Goal: Navigation & Orientation: Find specific page/section

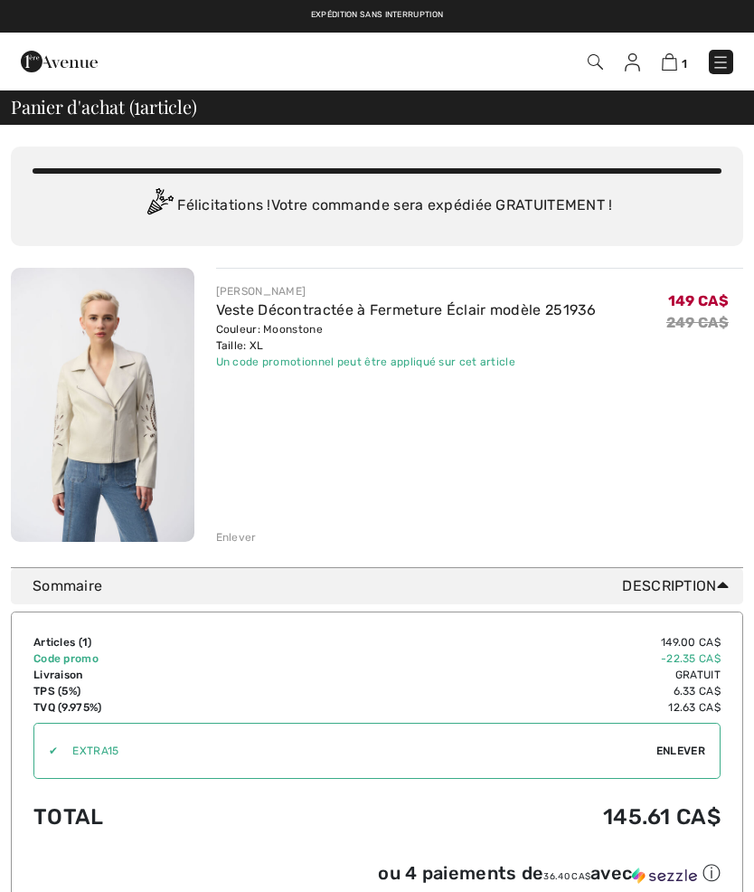
click at [636, 69] on img at bounding box center [632, 62] width 15 height 18
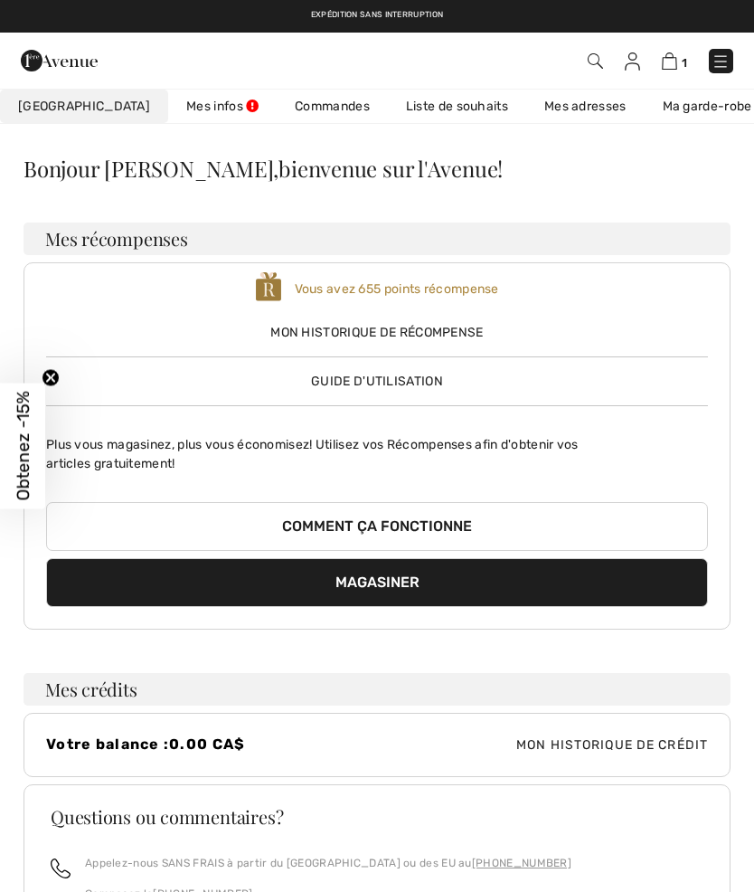
click at [429, 117] on link "Liste de souhaits" at bounding box center [457, 106] width 138 height 33
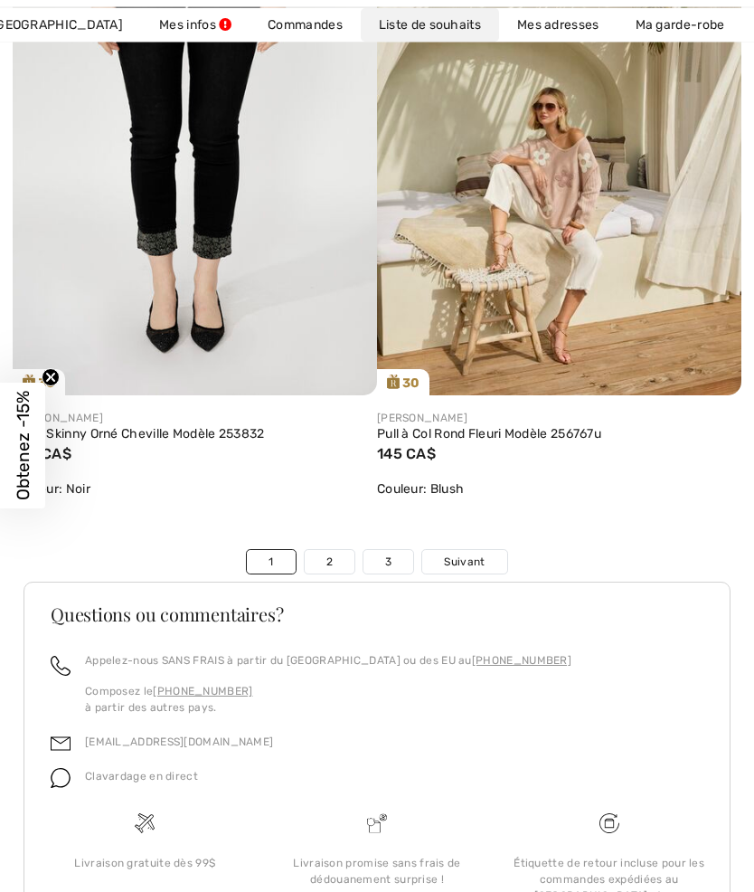
scroll to position [12441, 0]
click at [313, 553] on link "2" at bounding box center [330, 562] width 50 height 24
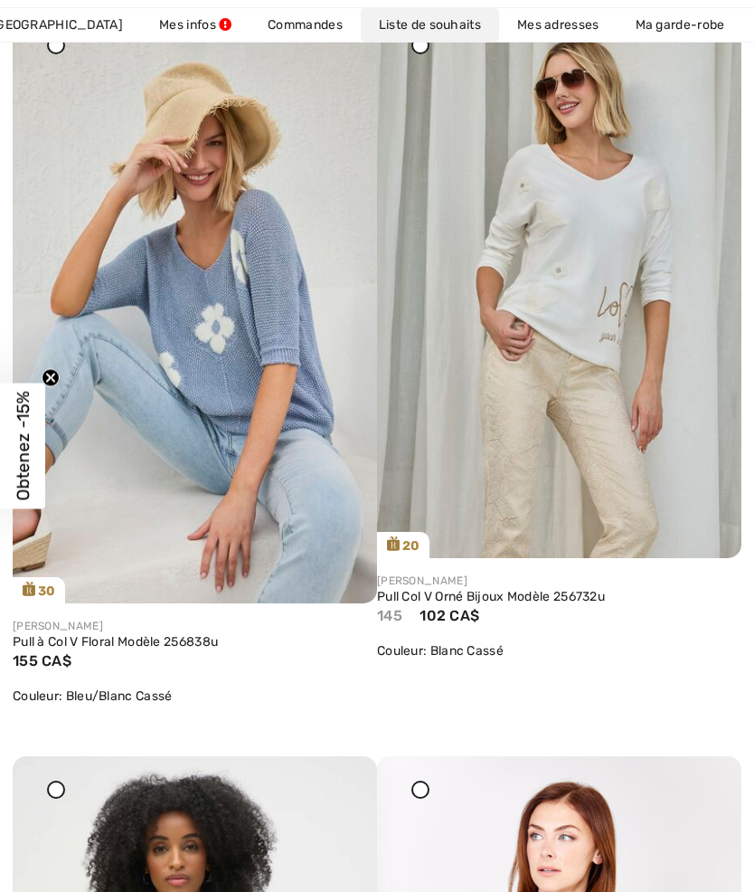
scroll to position [329, 0]
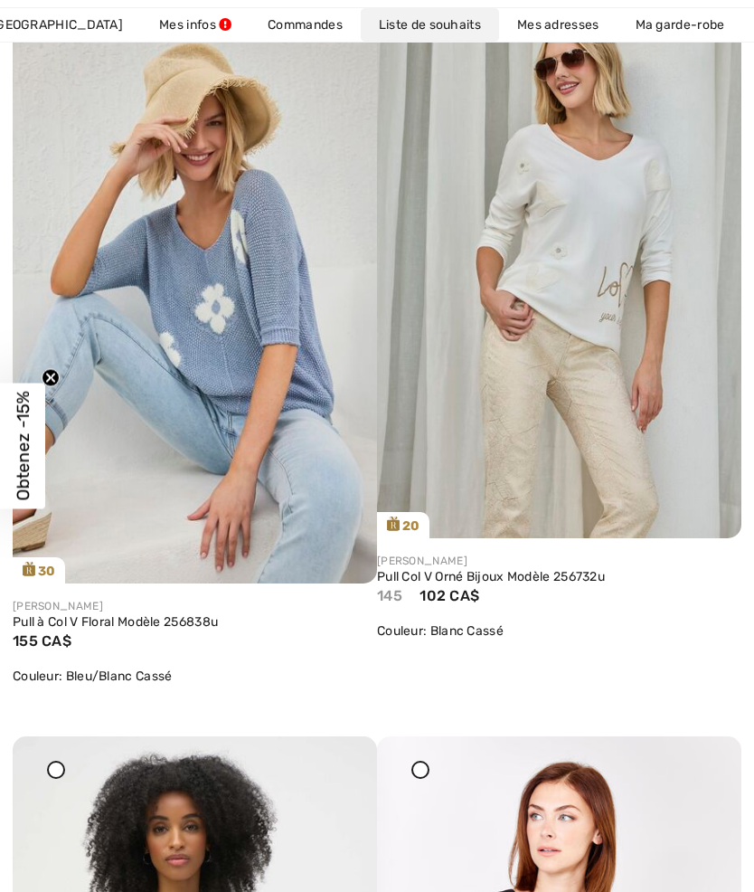
click at [491, 354] on img at bounding box center [559, 264] width 364 height 547
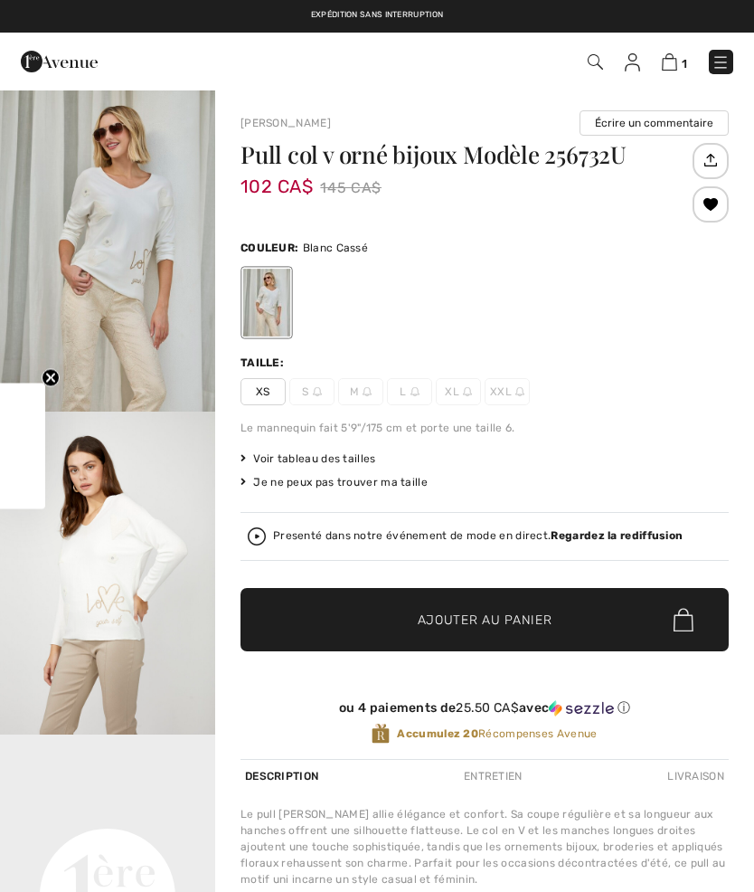
checkbox input "true"
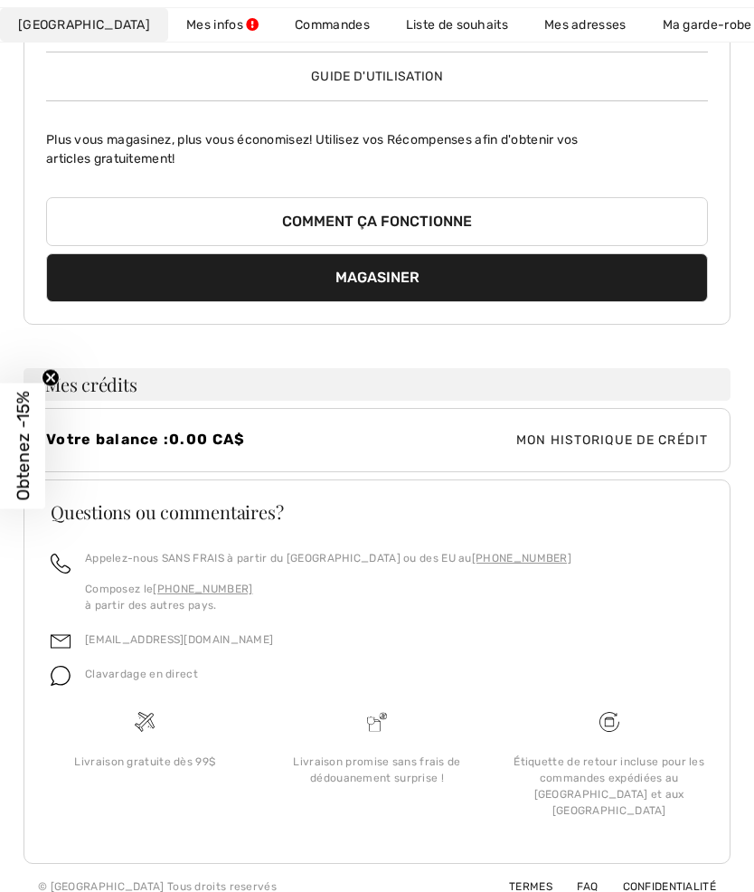
click at [443, 30] on link "Liste de souhaits" at bounding box center [457, 24] width 138 height 33
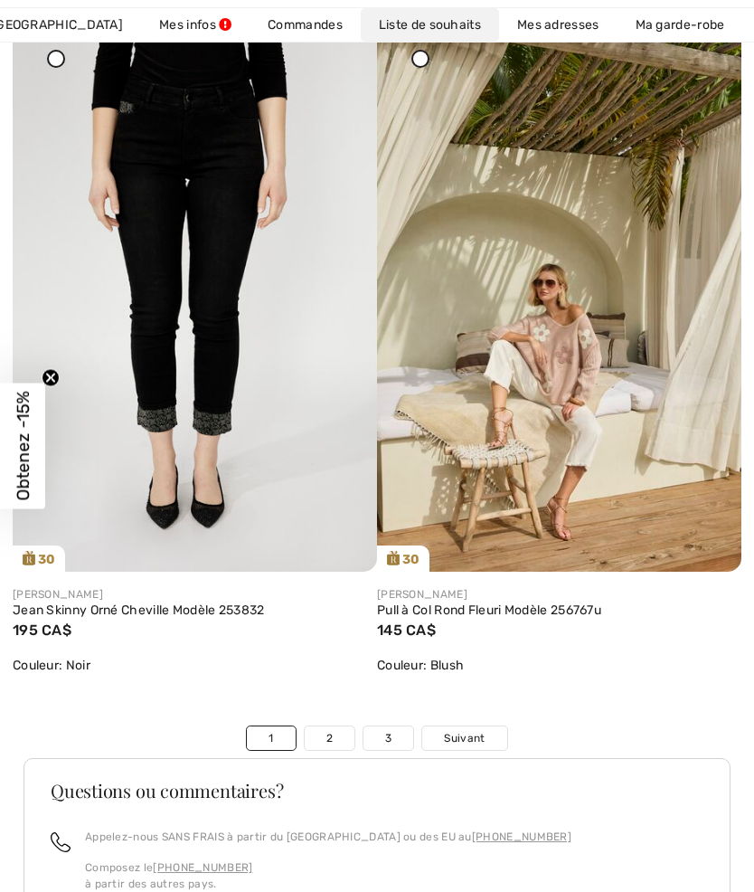
click at [335, 726] on link "2" at bounding box center [330, 738] width 50 height 24
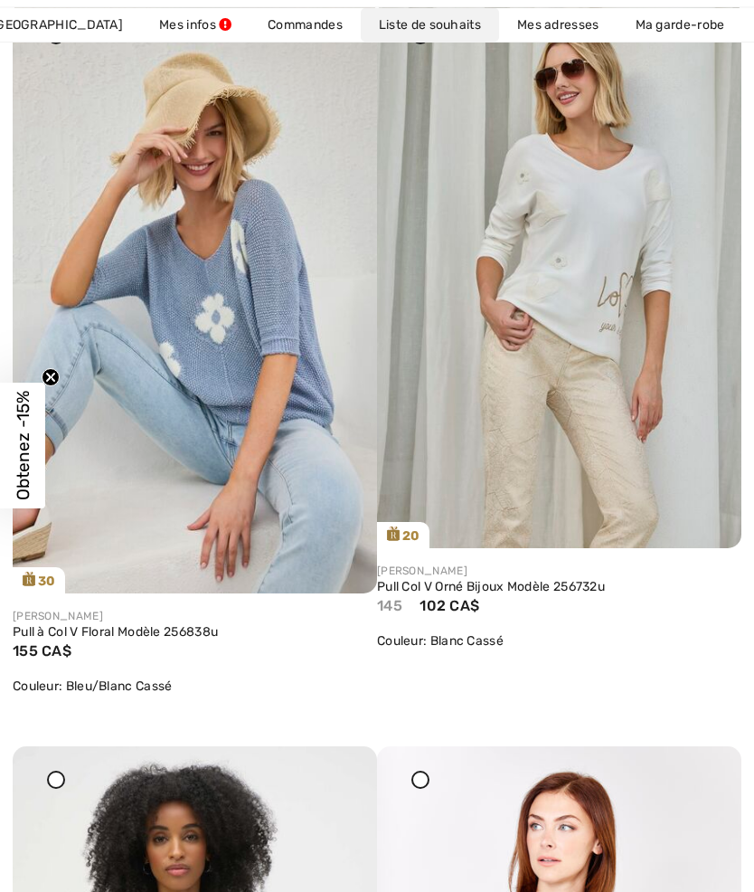
scroll to position [319, 0]
click at [612, 370] on img at bounding box center [559, 274] width 364 height 547
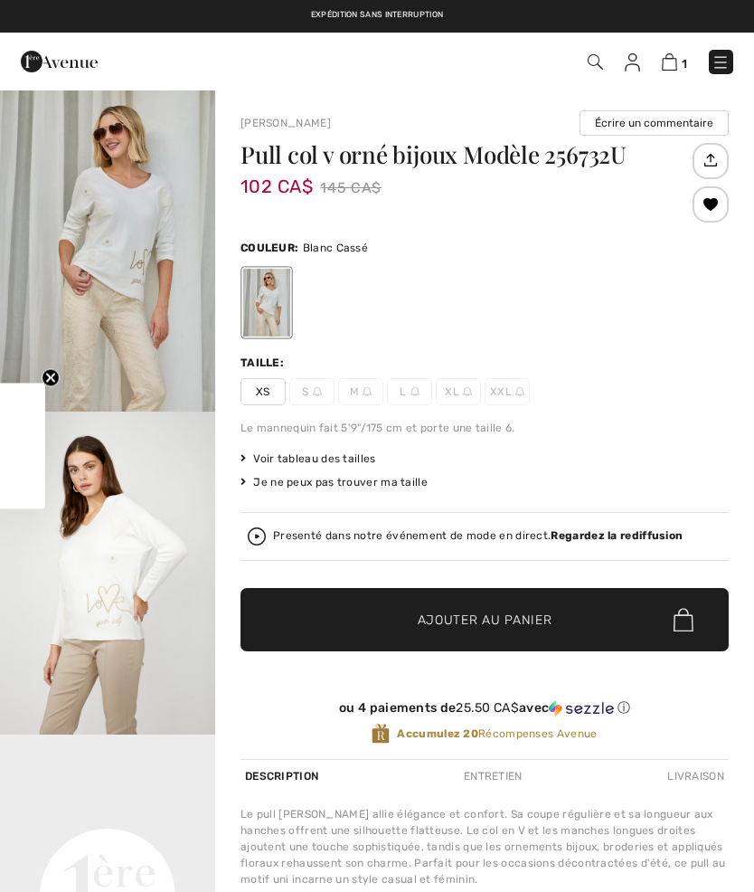
checkbox input "true"
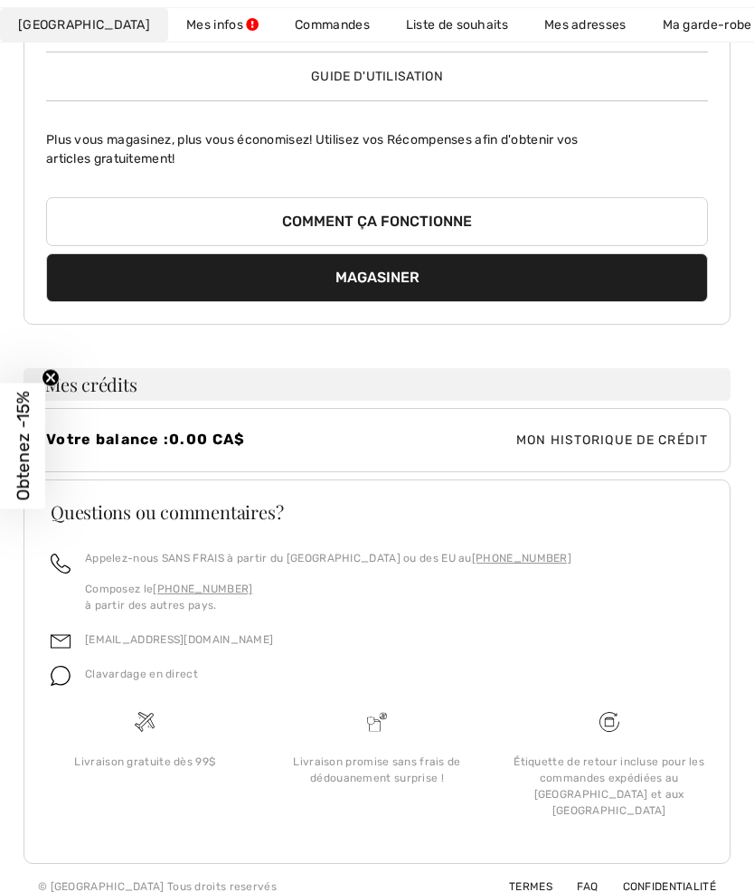
click at [440, 37] on link "Liste de souhaits" at bounding box center [457, 24] width 138 height 33
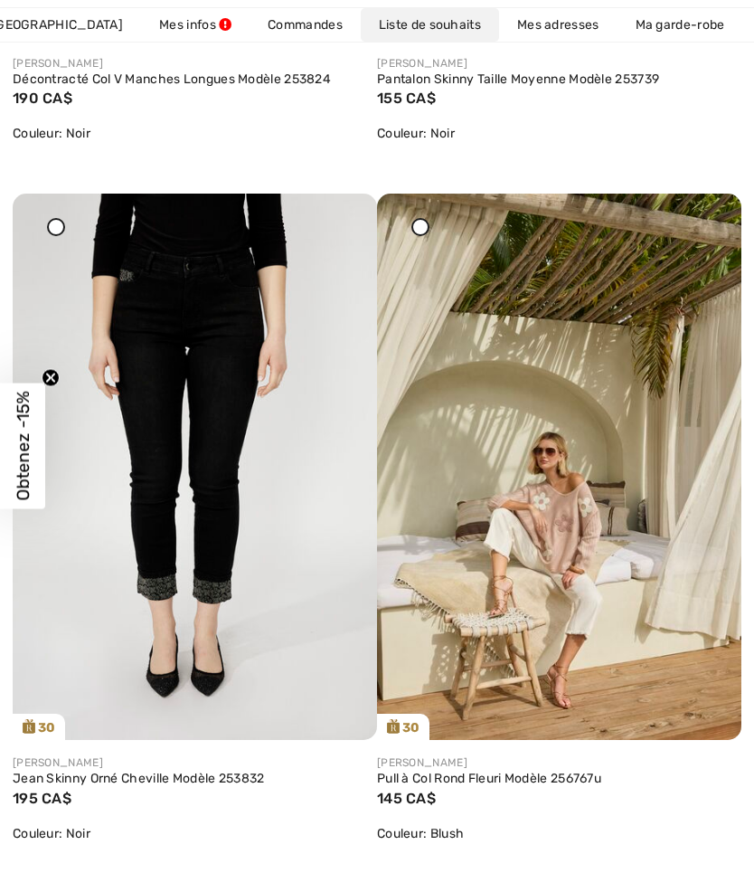
scroll to position [12143, 0]
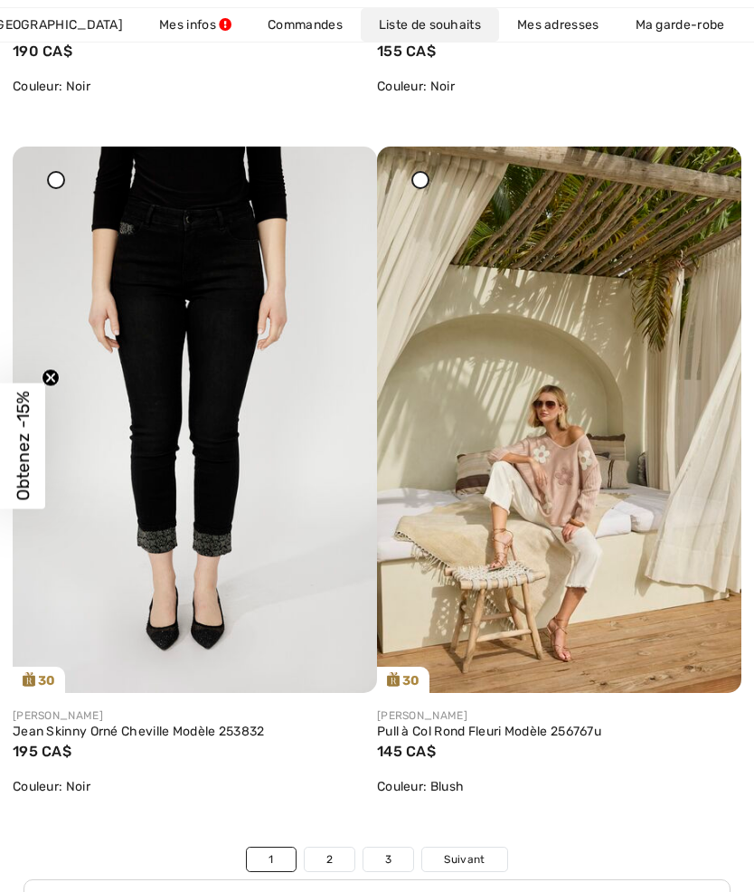
click at [335, 850] on link "2" at bounding box center [330, 859] width 50 height 24
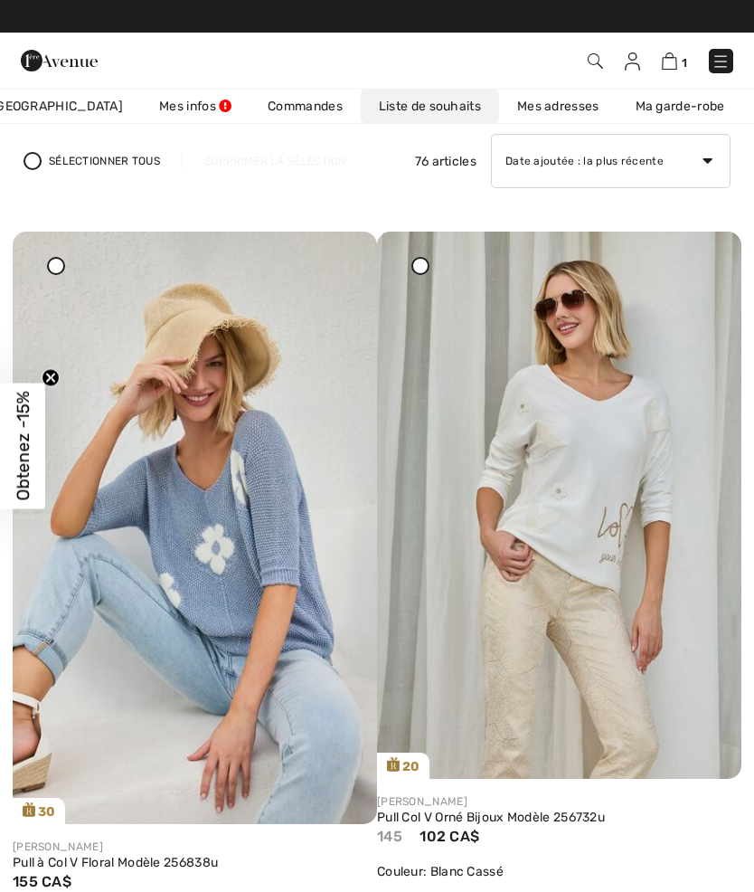
scroll to position [0, 0]
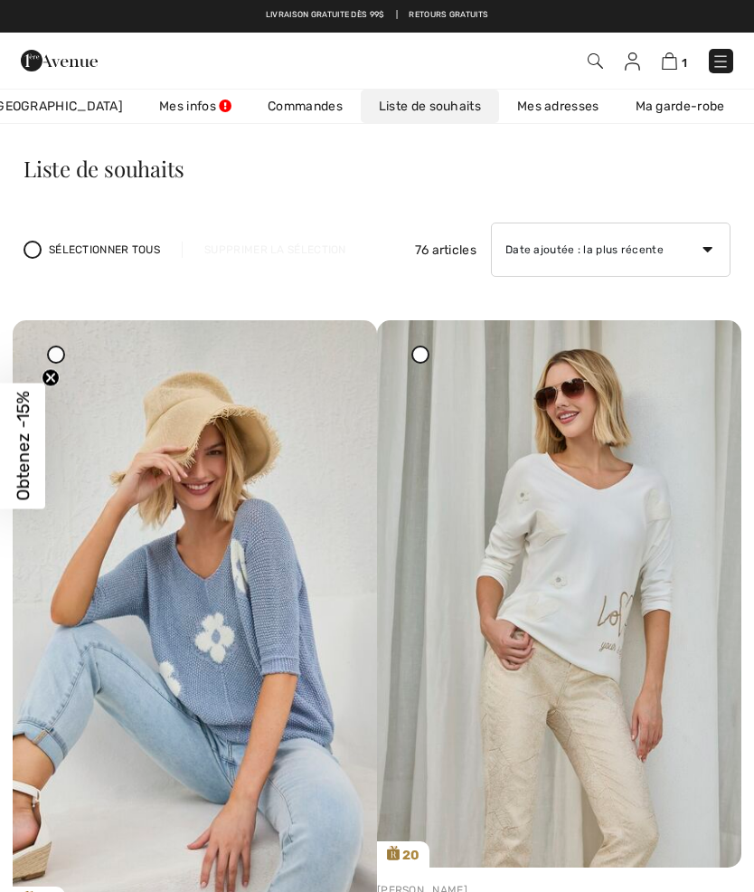
click at [706, 339] on icon at bounding box center [706, 332] width 11 height 13
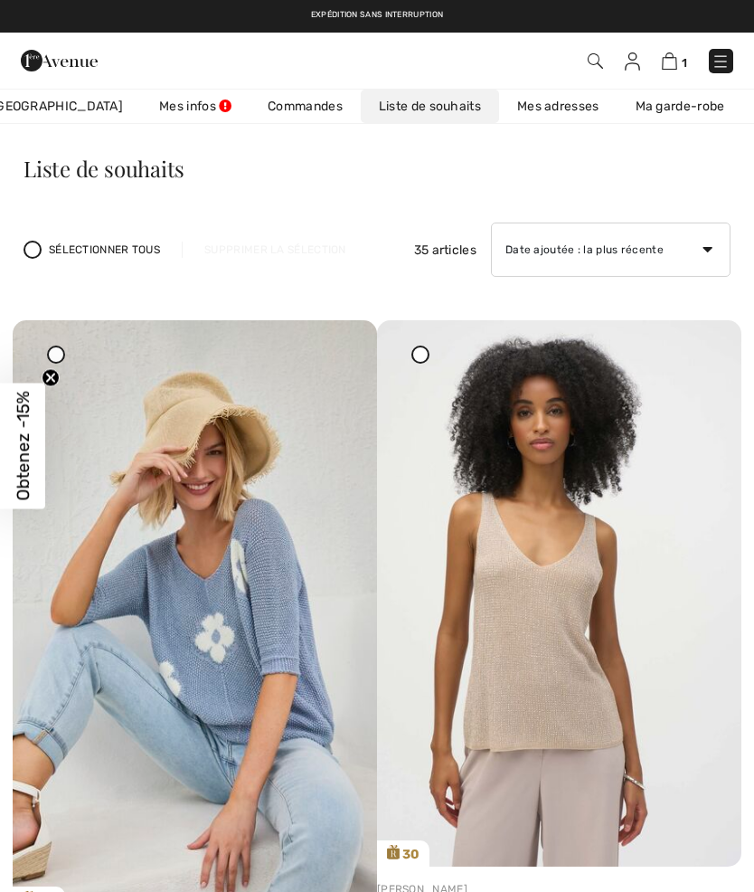
click at [726, 61] on img at bounding box center [721, 61] width 18 height 18
